Goal: Transaction & Acquisition: Purchase product/service

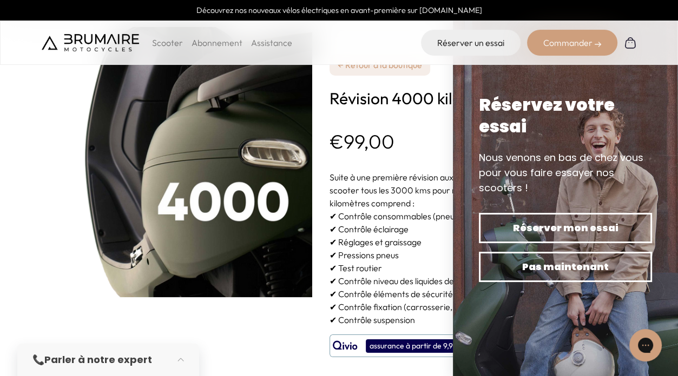
click at [164, 42] on p "Scooter" at bounding box center [167, 42] width 31 height 13
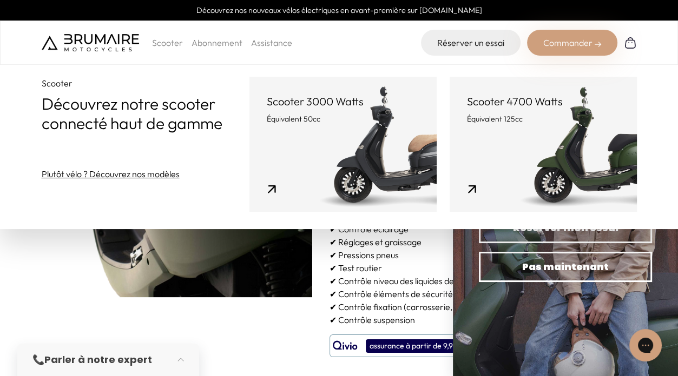
click at [361, 140] on link "Scooter 3000 Watts Équivalent 50cc" at bounding box center [342, 144] width 187 height 135
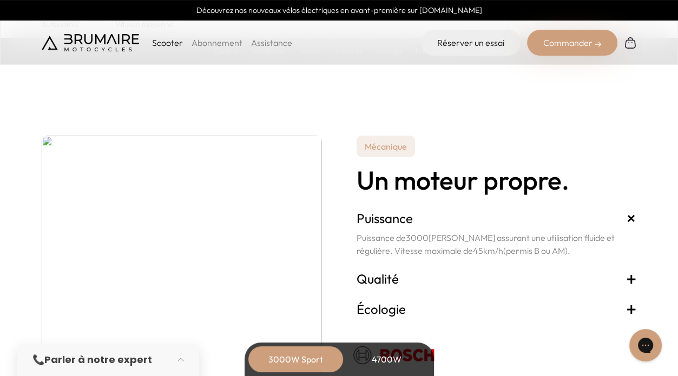
scroll to position [1839, 0]
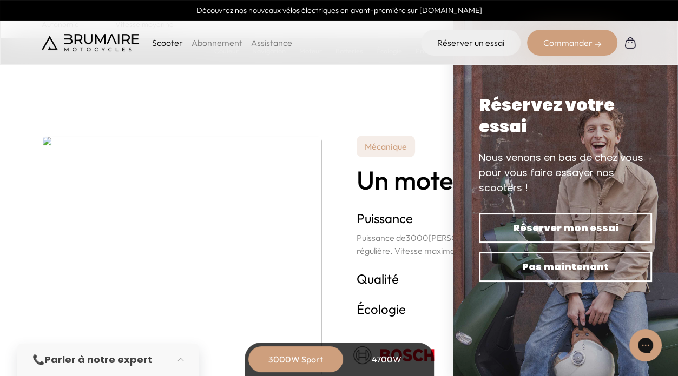
click at [670, 36] on div "Scooter Abonnement Assistance Réserver un essai Commander" at bounding box center [339, 43] width 678 height 44
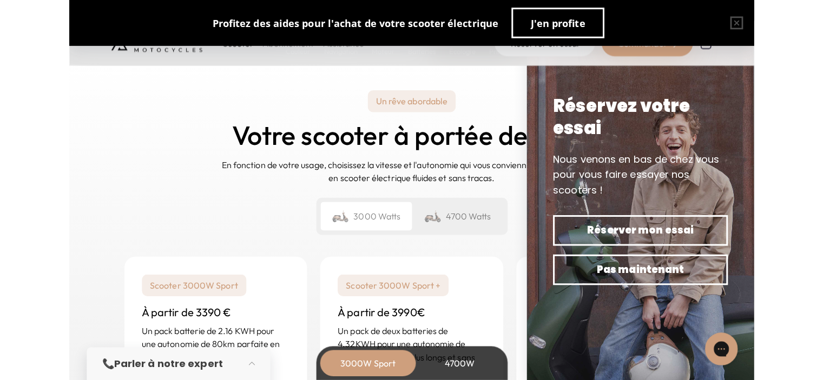
scroll to position [2521, 0]
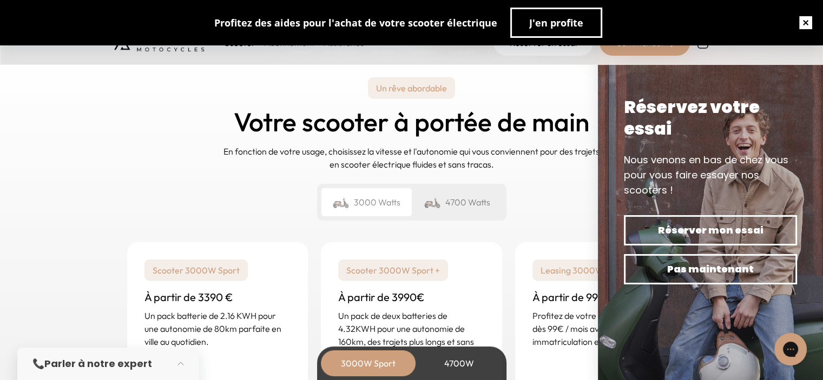
click at [677, 21] on button "button" at bounding box center [805, 22] width 35 height 35
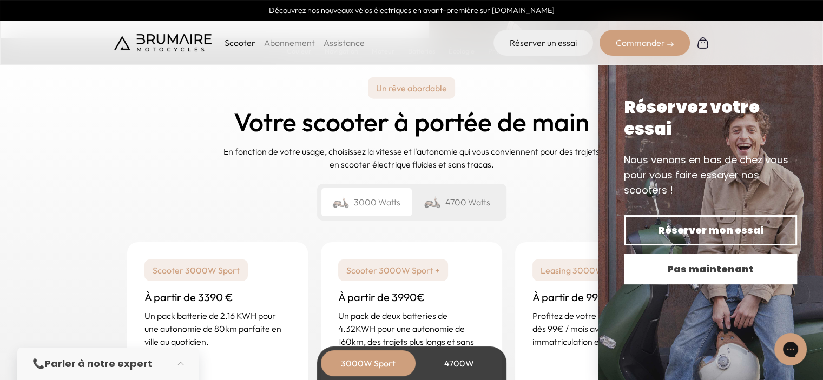
click at [639, 281] on button "Pas maintenant" at bounding box center [710, 269] width 173 height 30
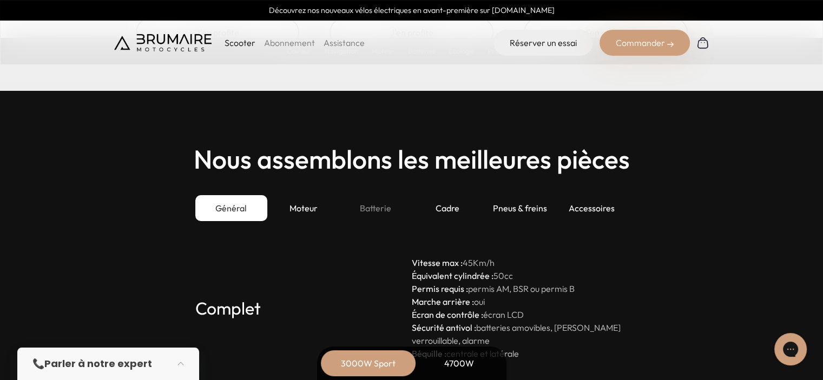
scroll to position [2900, 0]
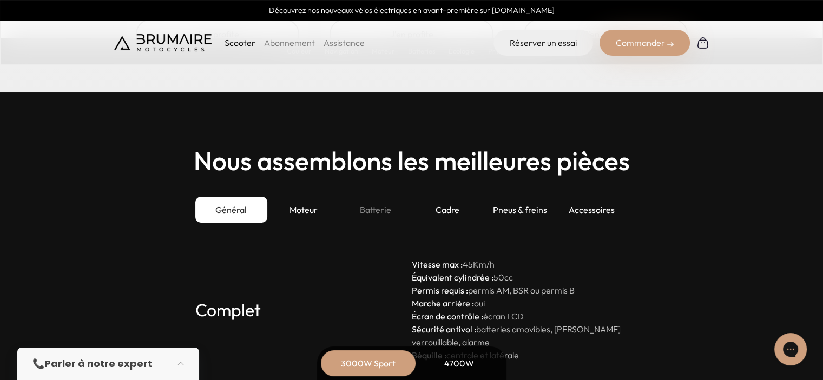
click at [372, 210] on div "Batterie" at bounding box center [375, 210] width 72 height 26
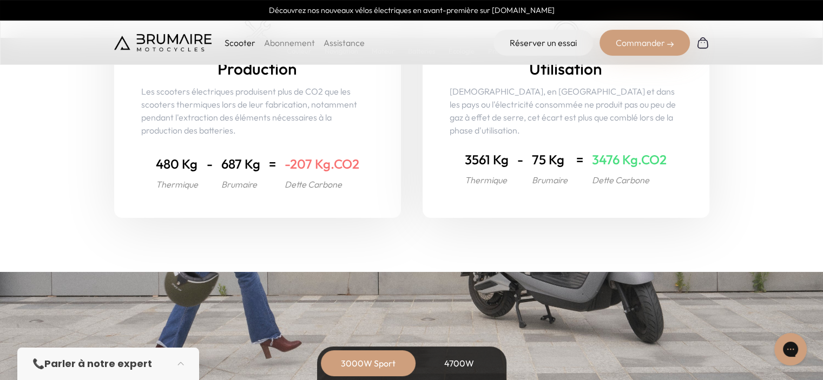
scroll to position [4312, 0]
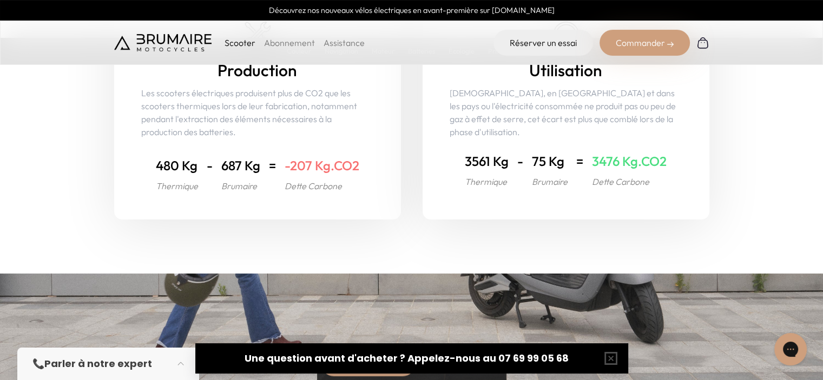
click at [641, 41] on div "Commander" at bounding box center [644, 43] width 90 height 26
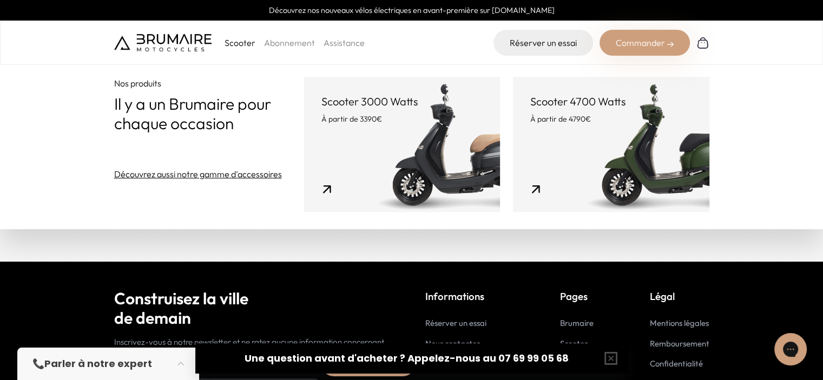
scroll to position [5433, 0]
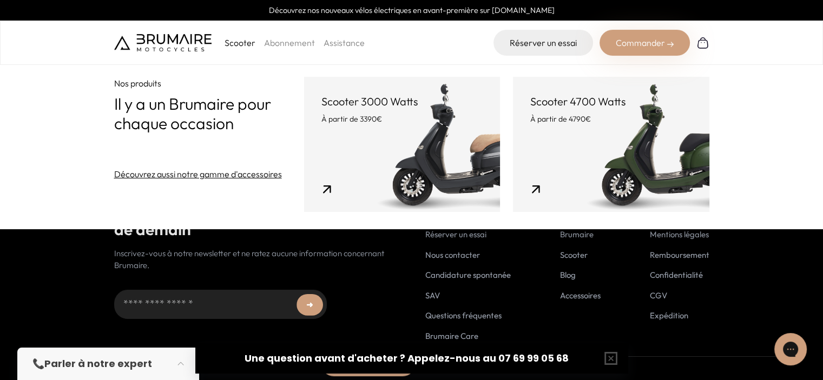
click at [33, 268] on footer "Construisez la ville de demain Inscrivez-vous à notre newsletter et ne ratez au…" at bounding box center [411, 277] width 823 height 208
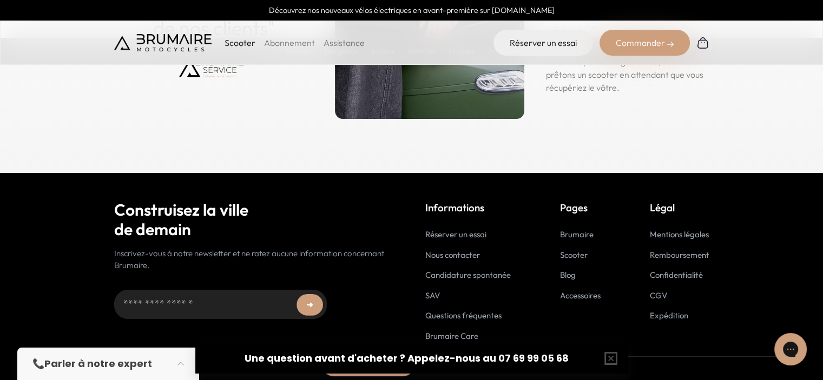
click at [596, 292] on link "Accessoires" at bounding box center [580, 295] width 41 height 10
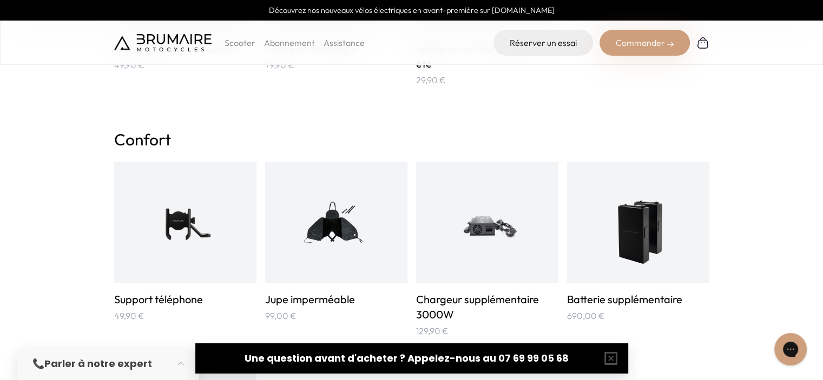
scroll to position [544, 0]
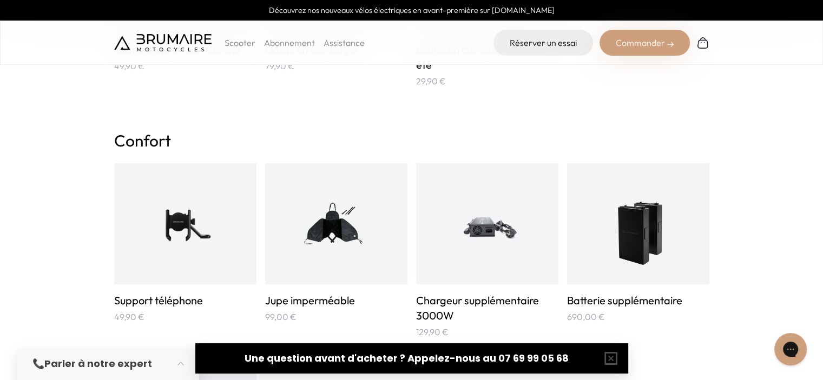
click at [651, 215] on img at bounding box center [637, 223] width 71 height 95
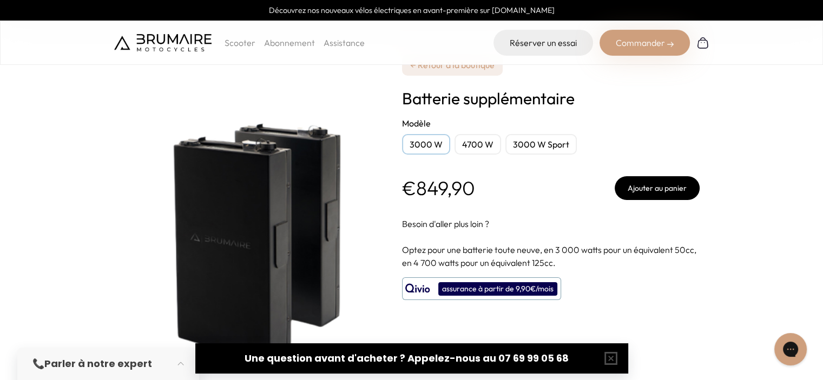
click at [419, 145] on div "3000 W" at bounding box center [426, 144] width 48 height 21
click at [534, 147] on div "3000 W Sport" at bounding box center [540, 144] width 71 height 21
click at [534, 146] on div "3000 W Sport" at bounding box center [540, 144] width 71 height 21
click at [526, 202] on div "**********" at bounding box center [551, 207] width 298 height 415
click at [434, 141] on div "3000 W" at bounding box center [426, 144] width 48 height 21
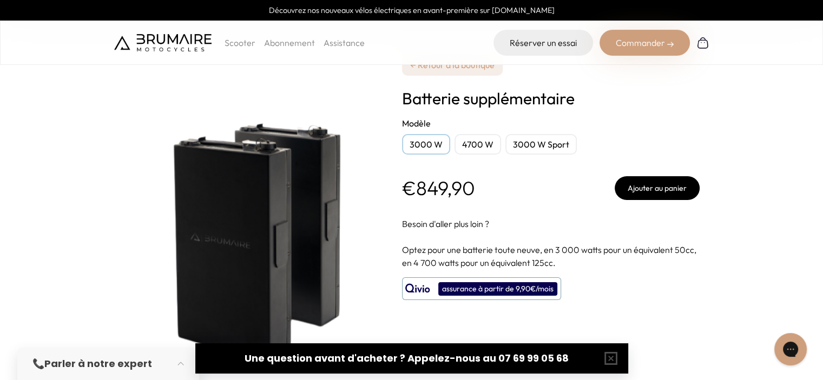
click at [420, 152] on div "3000 W" at bounding box center [426, 144] width 48 height 21
click at [415, 164] on form "**********" at bounding box center [551, 158] width 298 height 83
click at [610, 359] on button "button" at bounding box center [610, 358] width 35 height 35
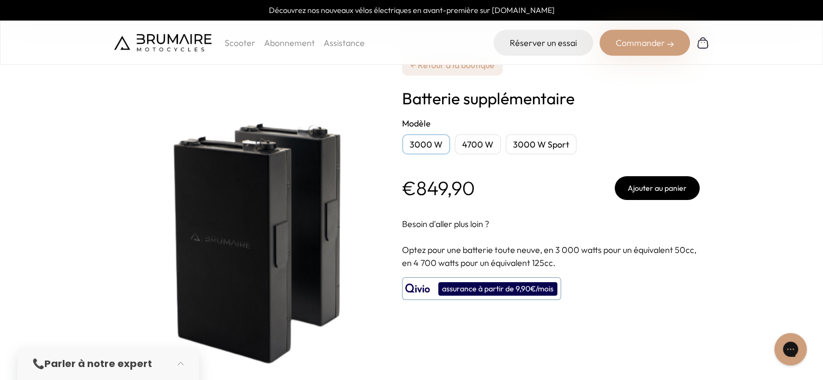
click at [558, 232] on p at bounding box center [551, 236] width 298 height 13
click at [421, 143] on div "3000 W" at bounding box center [426, 144] width 48 height 21
click at [472, 144] on div "4700 W" at bounding box center [477, 144] width 47 height 21
click at [427, 144] on div "3000 W" at bounding box center [426, 144] width 48 height 21
click at [689, 125] on h2 "Modèle" at bounding box center [551, 123] width 298 height 13
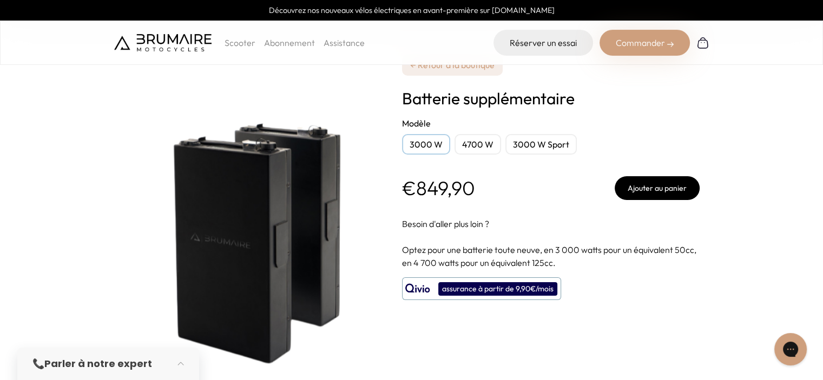
click at [376, 87] on img at bounding box center [249, 207] width 270 height 361
click at [465, 144] on div "4700 W" at bounding box center [477, 144] width 47 height 21
click at [538, 144] on div "3000 W Sport" at bounding box center [540, 144] width 71 height 21
click at [424, 149] on div "3000 W" at bounding box center [426, 144] width 48 height 21
click at [642, 197] on button "Ajouter au panier" at bounding box center [656, 188] width 85 height 24
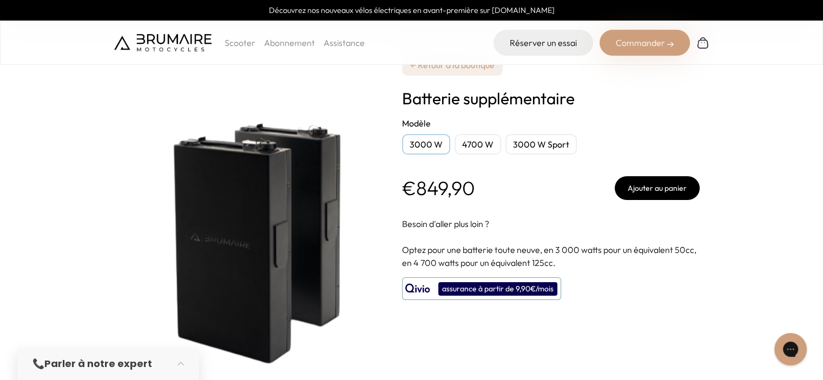
click at [517, 144] on div "3000 W Sport" at bounding box center [540, 144] width 71 height 21
click at [649, 188] on button "Ajouter au panier" at bounding box center [656, 188] width 85 height 24
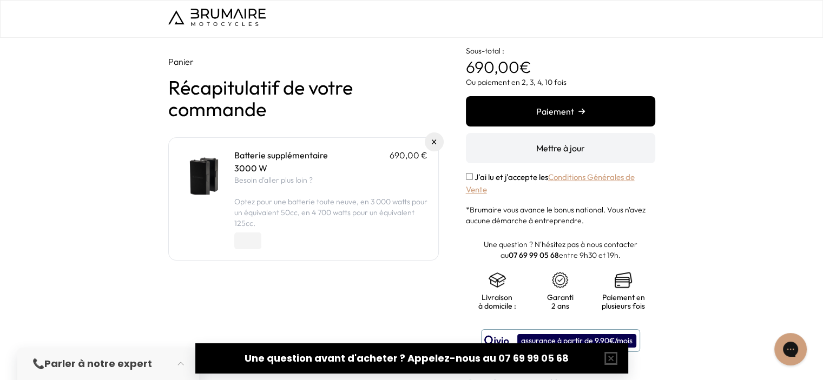
click at [78, 140] on div "Panier Récapitulatif de votre commande Batterie supplémentaire 690,00 € 3000 W …" at bounding box center [411, 271] width 823 height 466
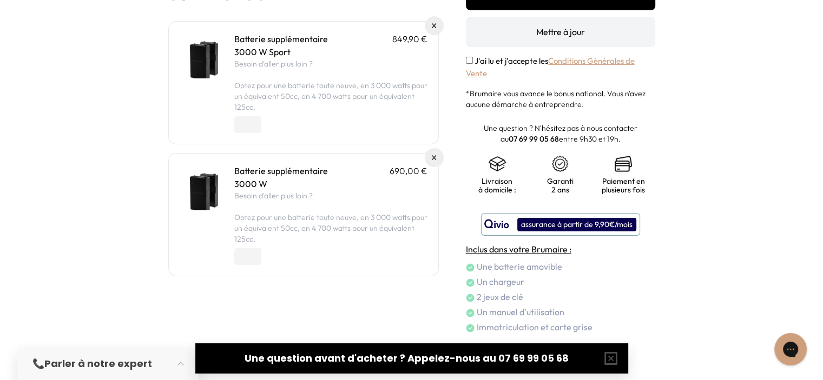
scroll to position [123, 0]
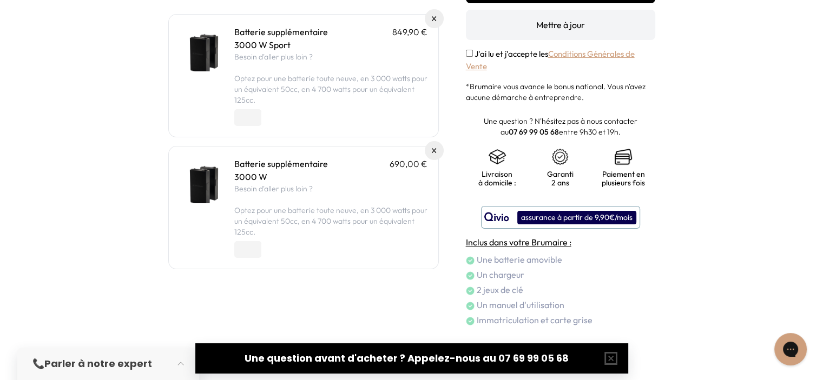
click at [731, 200] on div "Panier Récapitulatif de votre commande Batterie supplémentaire 849,90 € 3000 W …" at bounding box center [411, 148] width 823 height 466
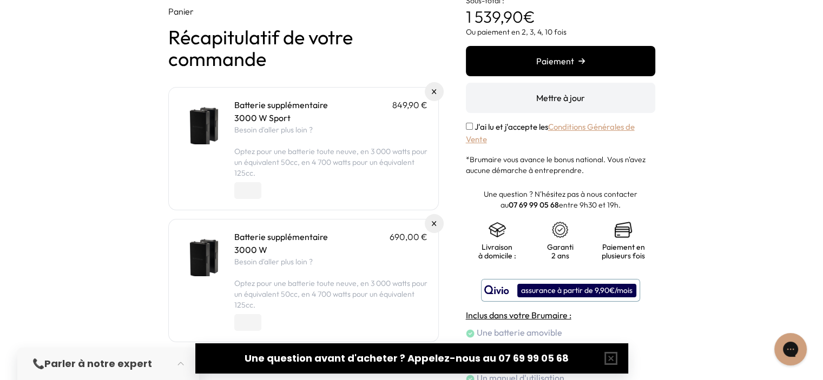
scroll to position [0, 0]
